Goal: Transaction & Acquisition: Obtain resource

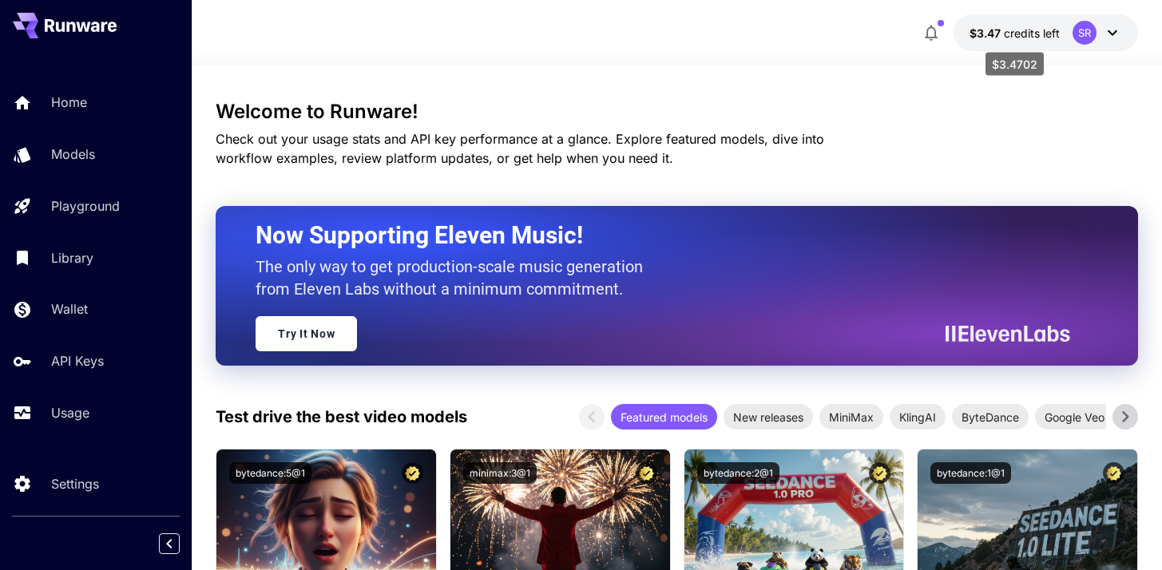
click at [992, 30] on span "$3.47" at bounding box center [986, 33] width 34 height 14
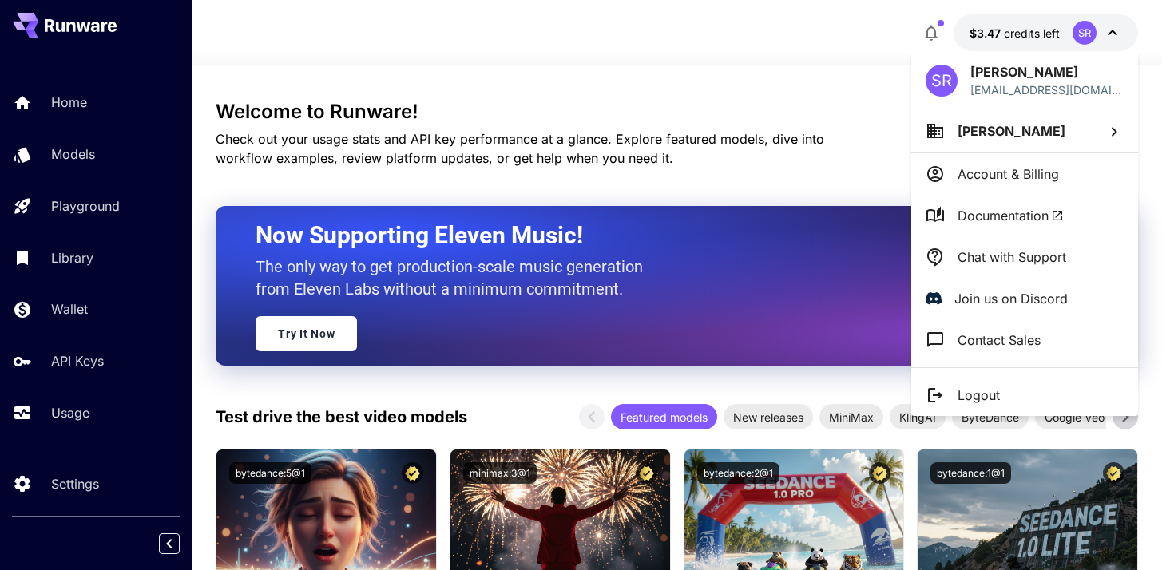
click at [32, 306] on div at bounding box center [587, 285] width 1174 height 570
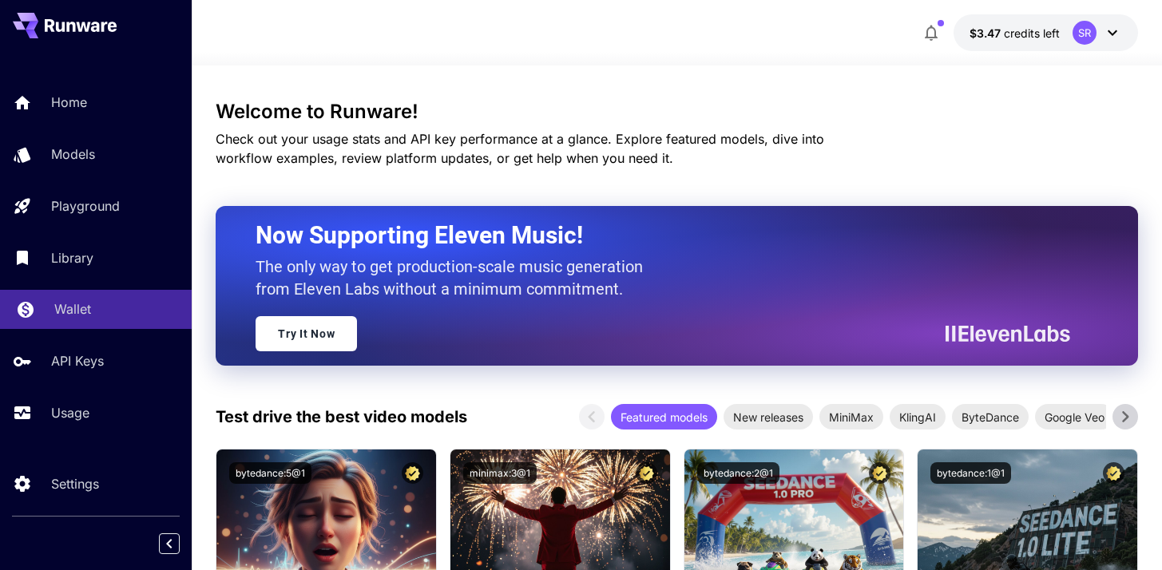
click at [69, 309] on p "Wallet" at bounding box center [72, 308] width 37 height 19
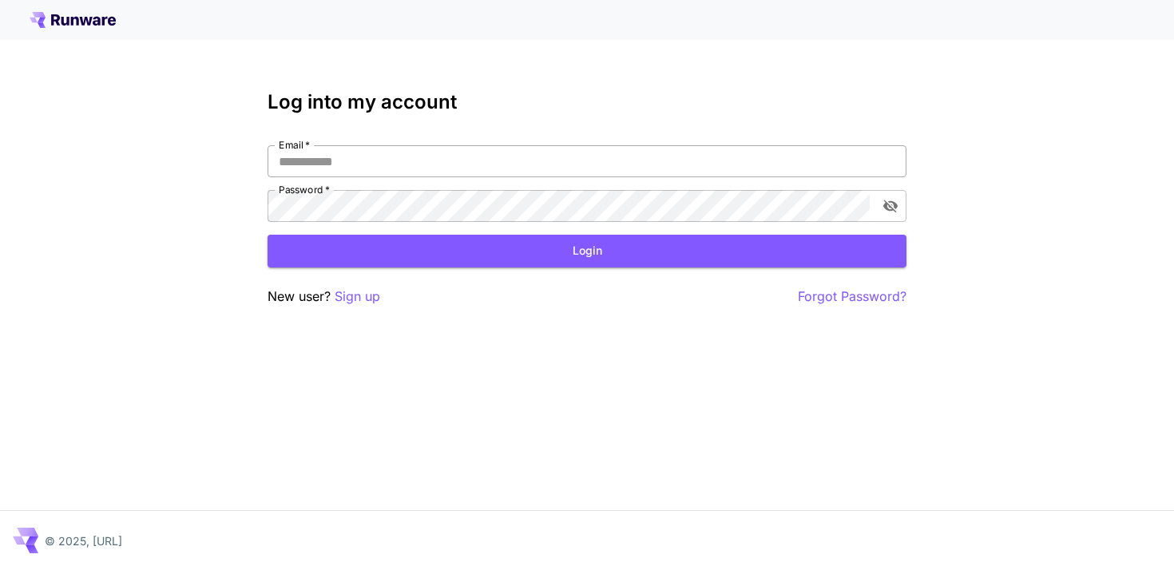
click at [311, 166] on input "Email   *" at bounding box center [586, 161] width 639 height 32
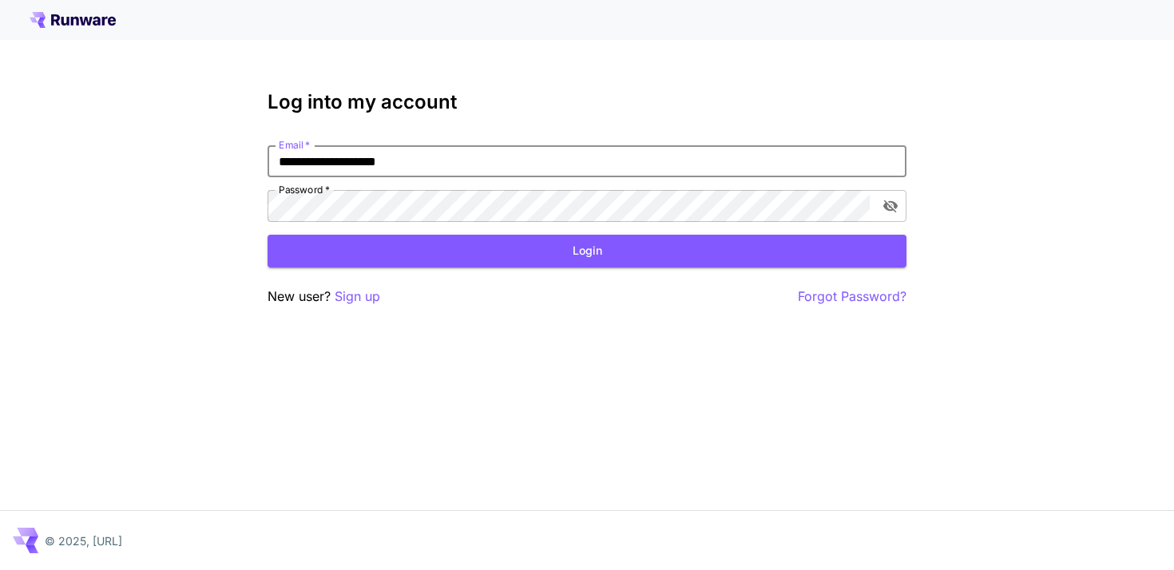
type input "**********"
click button "Login" at bounding box center [586, 251] width 639 height 33
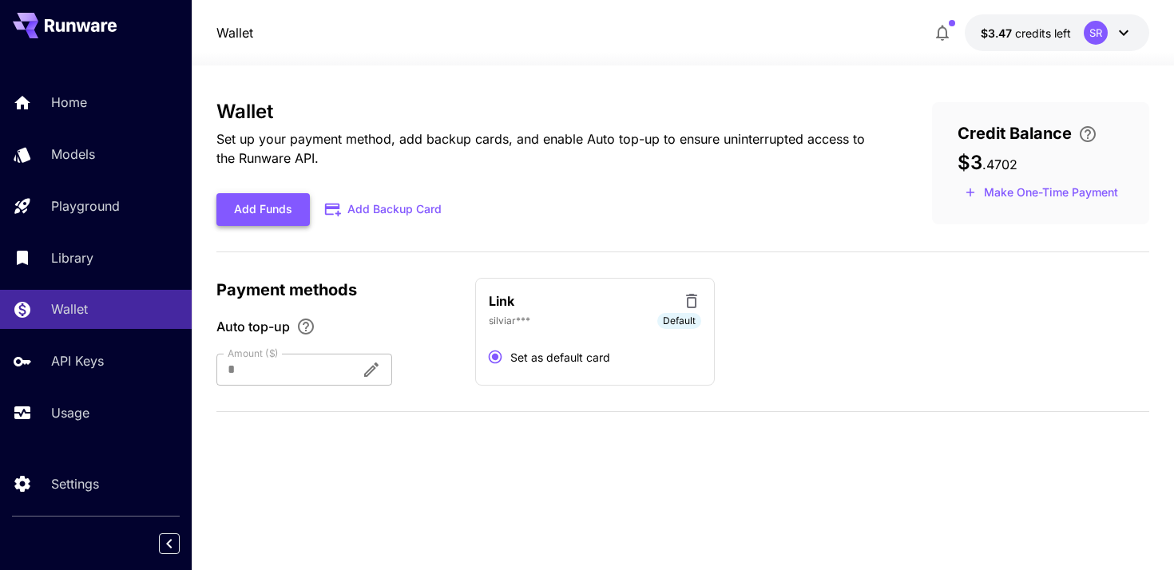
click at [267, 212] on button "Add Funds" at bounding box center [262, 209] width 93 height 33
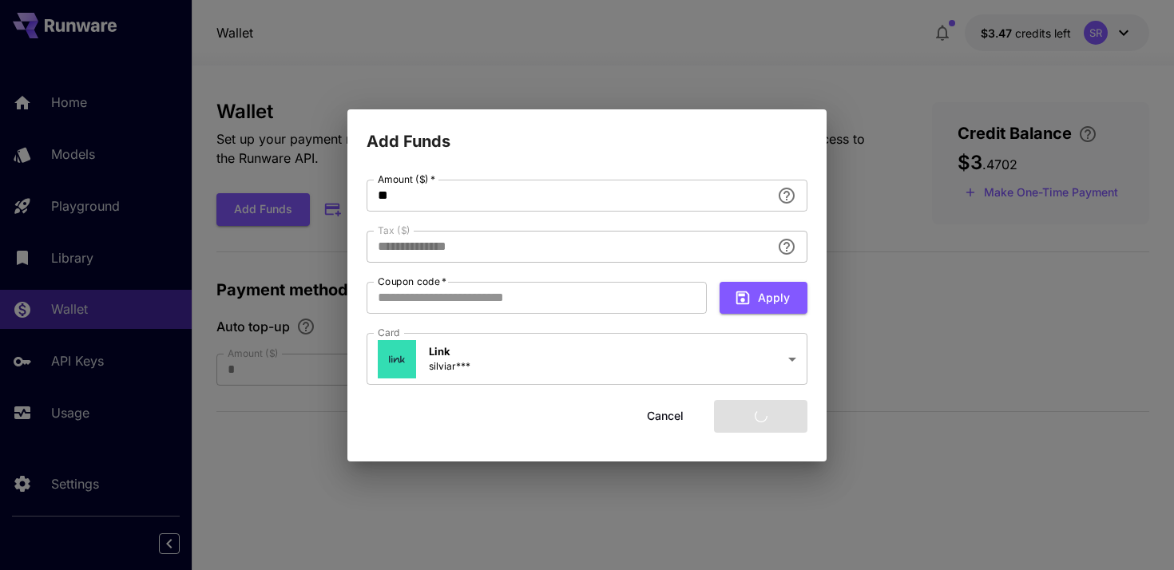
type input "****"
click at [758, 419] on button "Add funds" at bounding box center [760, 416] width 93 height 33
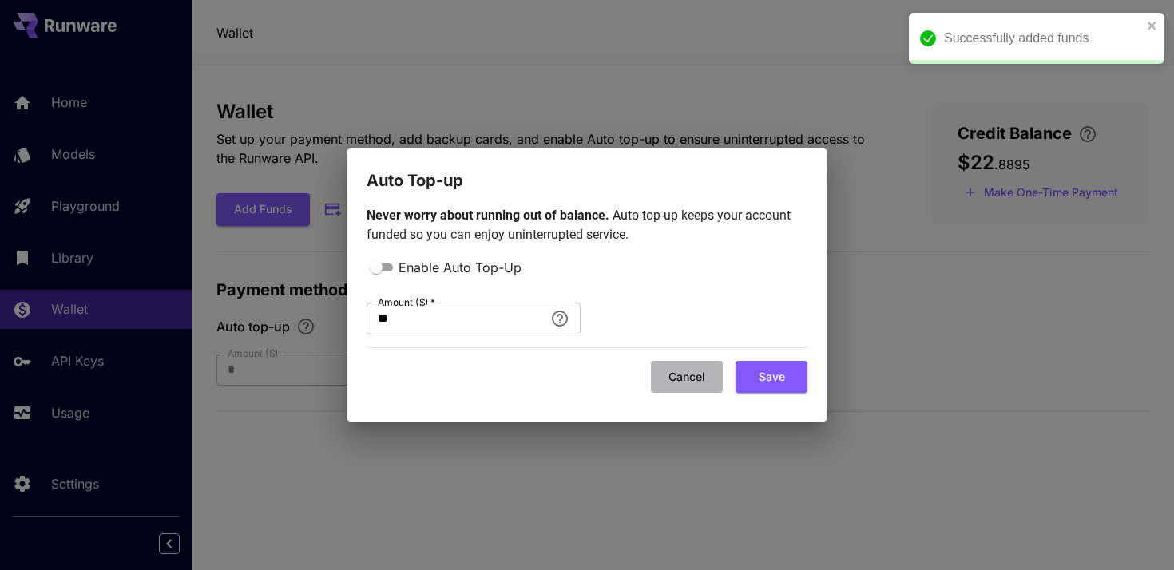
click at [685, 378] on button "Cancel" at bounding box center [687, 377] width 72 height 33
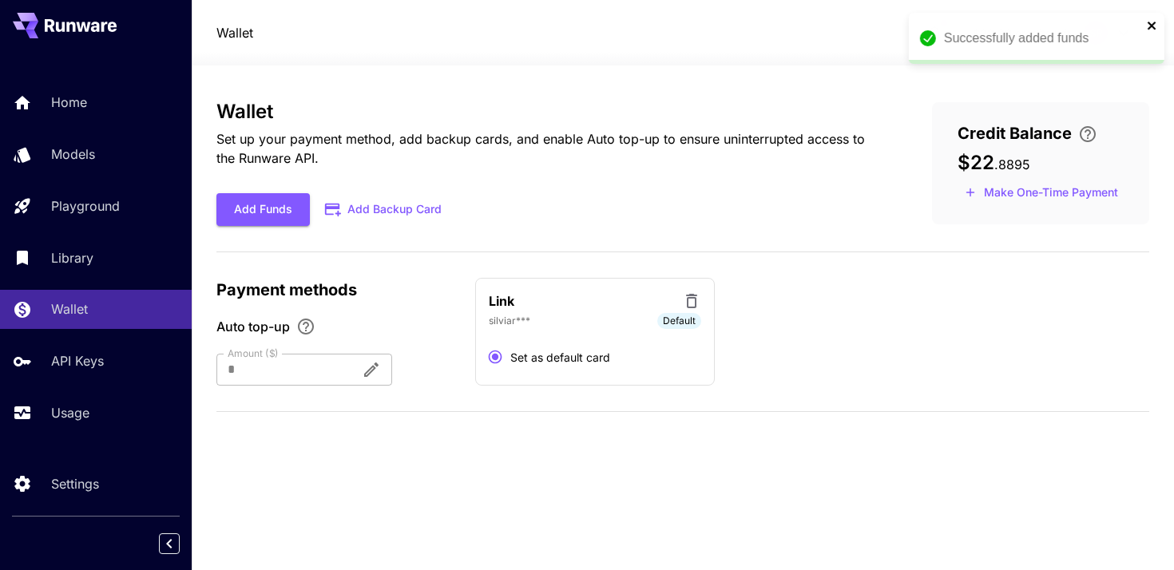
click at [1154, 27] on icon "close" at bounding box center [1151, 25] width 11 height 13
